Goal: Information Seeking & Learning: Learn about a topic

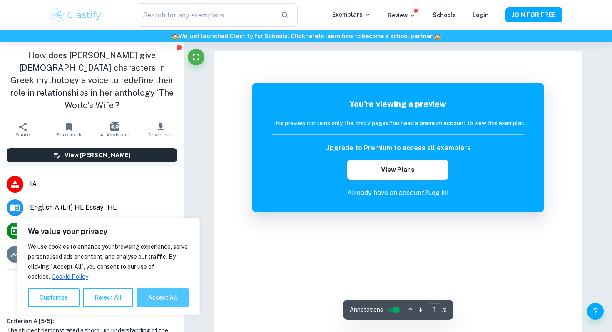
click at [171, 292] on button "Accept All" at bounding box center [163, 297] width 52 height 18
checkbox input "true"
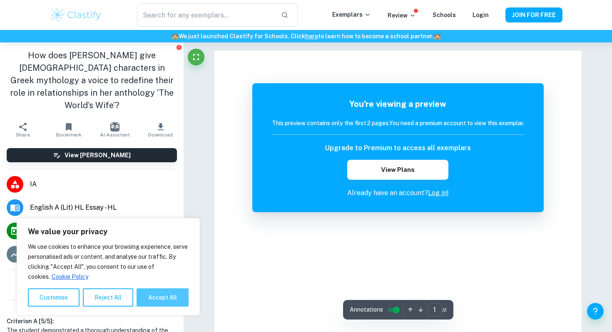
checkbox input "true"
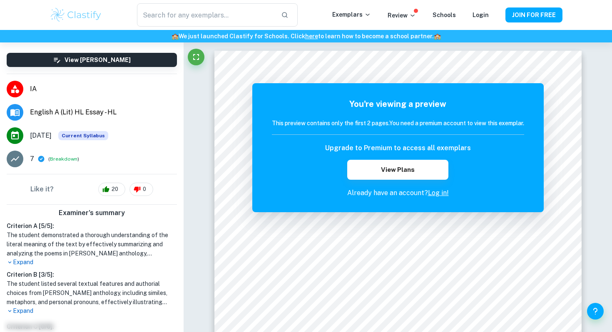
scroll to position [123, 0]
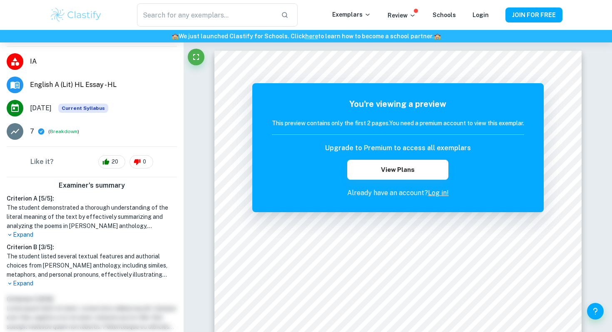
click at [22, 279] on p "Expand" at bounding box center [92, 283] width 170 height 9
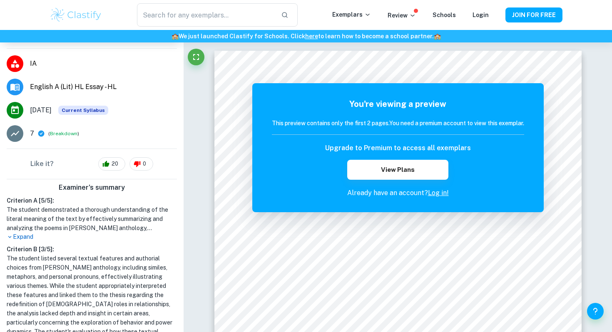
scroll to position [0, 0]
